Goal: Navigation & Orientation: Go to known website

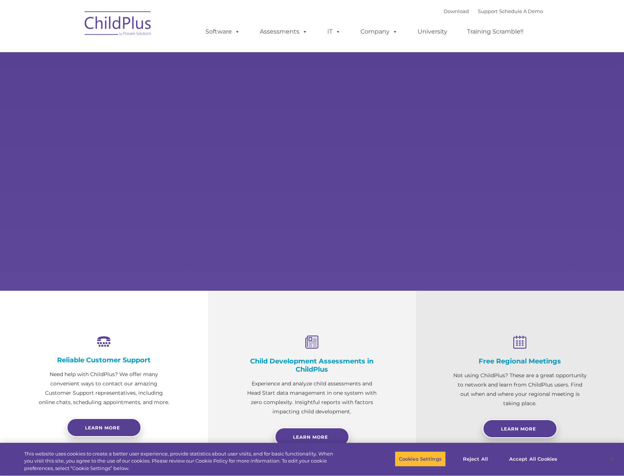
type input ""
select select "MEDIUM"
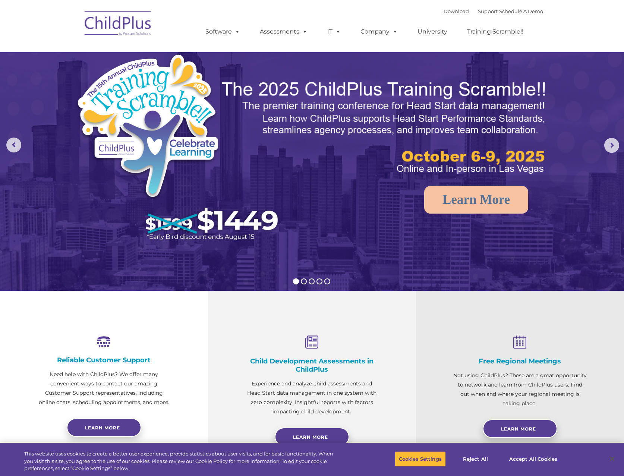
click at [143, 30] on img at bounding box center [118, 24] width 75 height 37
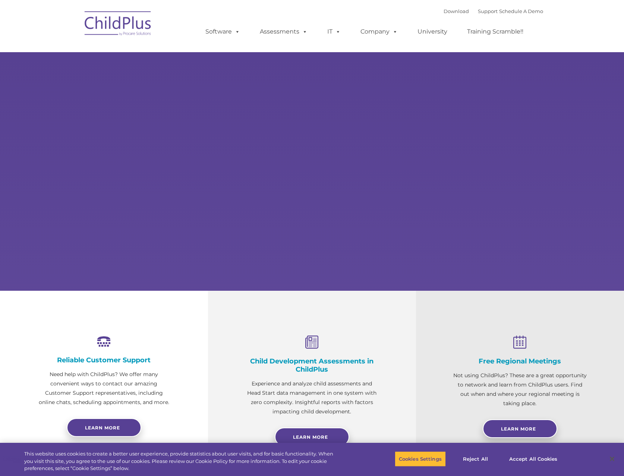
select select "MEDIUM"
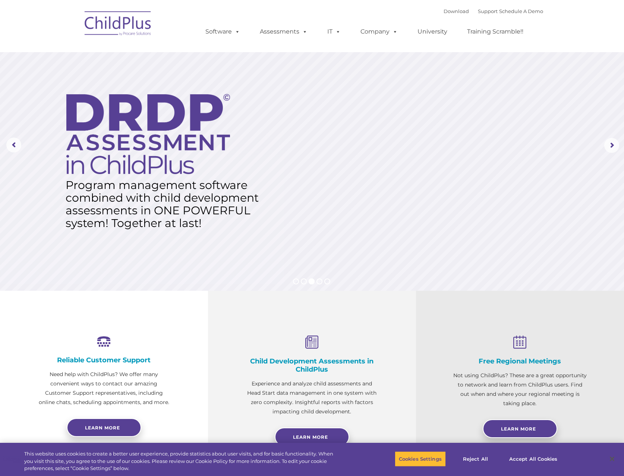
click at [141, 26] on img at bounding box center [118, 24] width 75 height 37
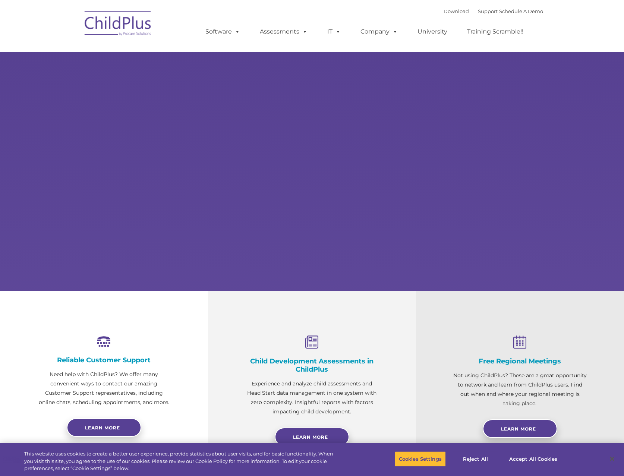
select select "MEDIUM"
